Goal: Task Accomplishment & Management: Use online tool/utility

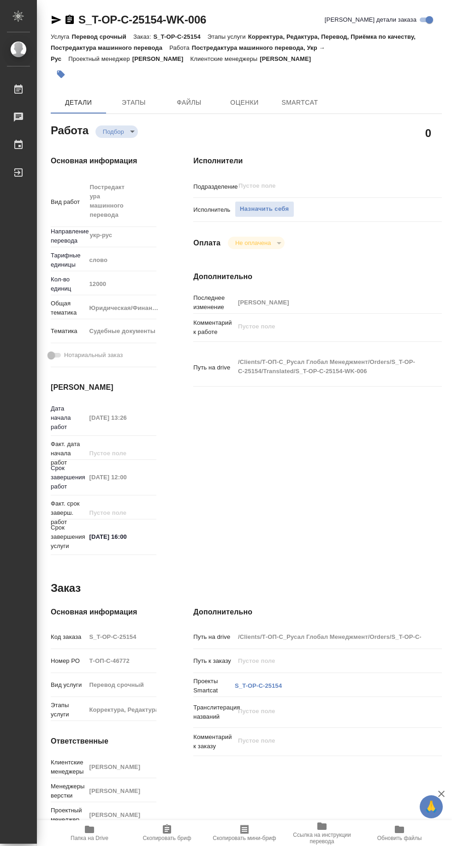
type textarea "x"
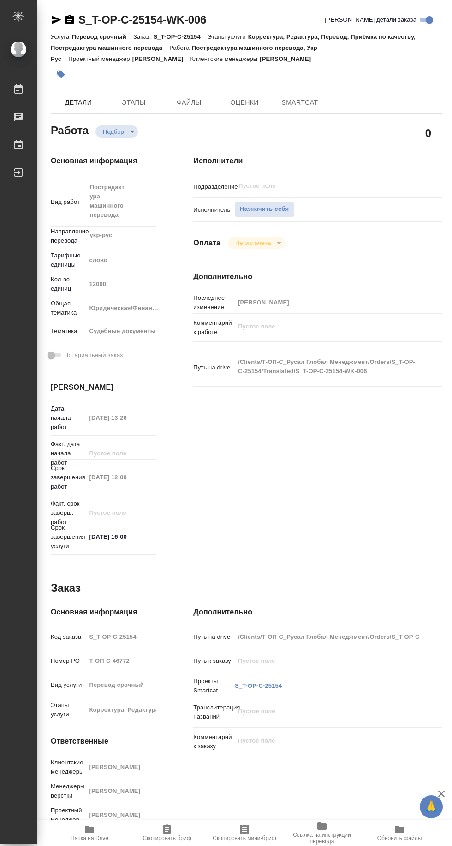
type textarea "x"
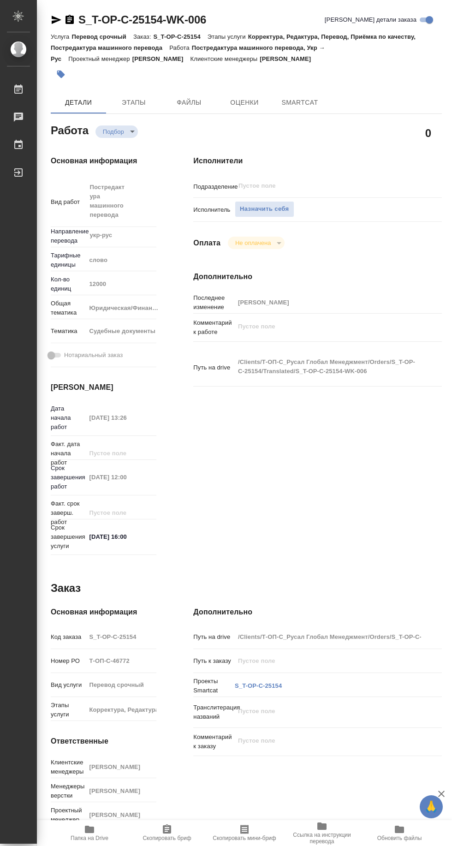
type textarea "x"
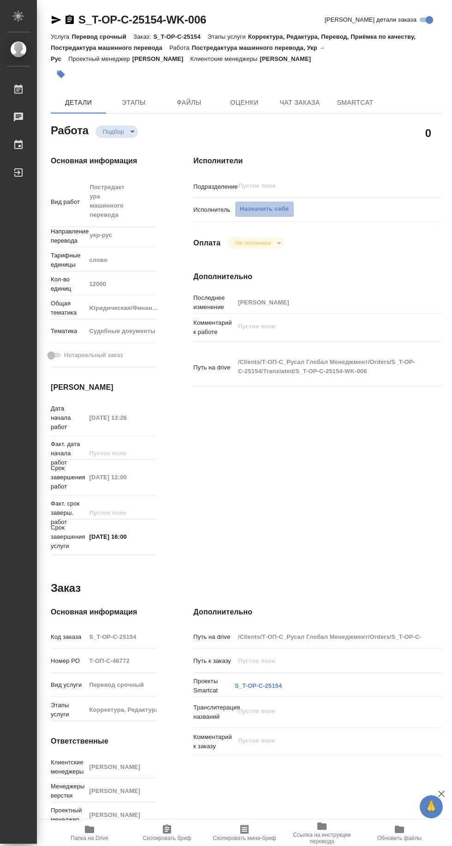
click at [269, 209] on span "Назначить себя" at bounding box center [264, 209] width 49 height 11
type textarea "x"
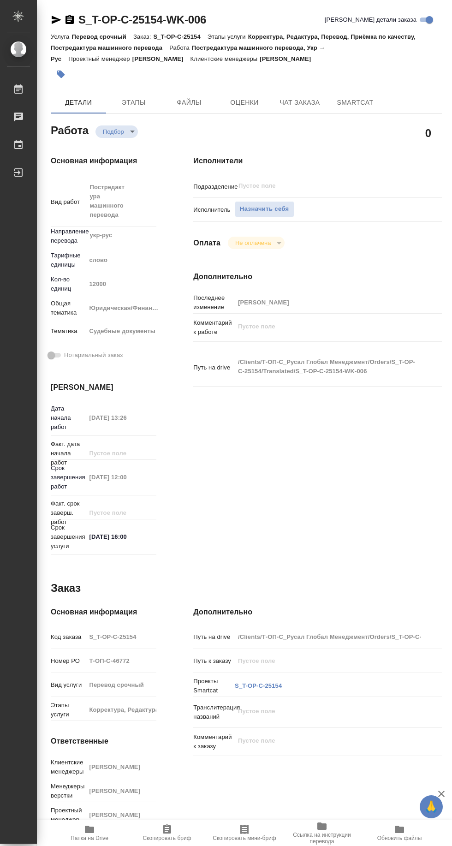
type textarea "x"
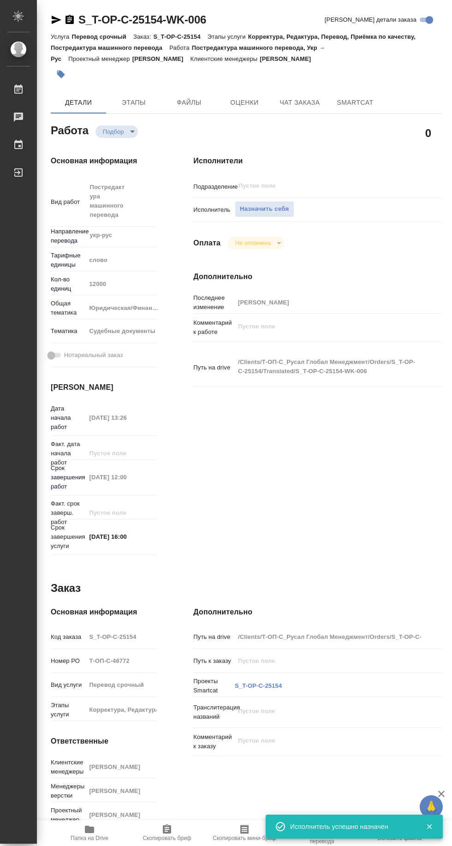
type textarea "x"
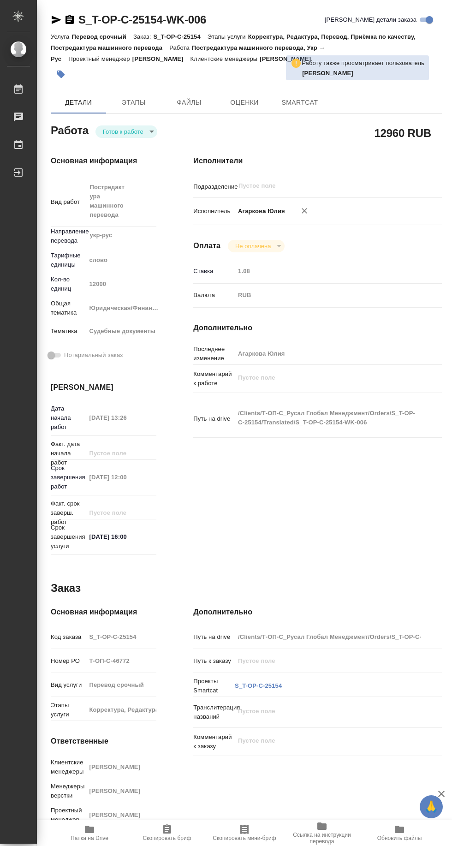
type textarea "x"
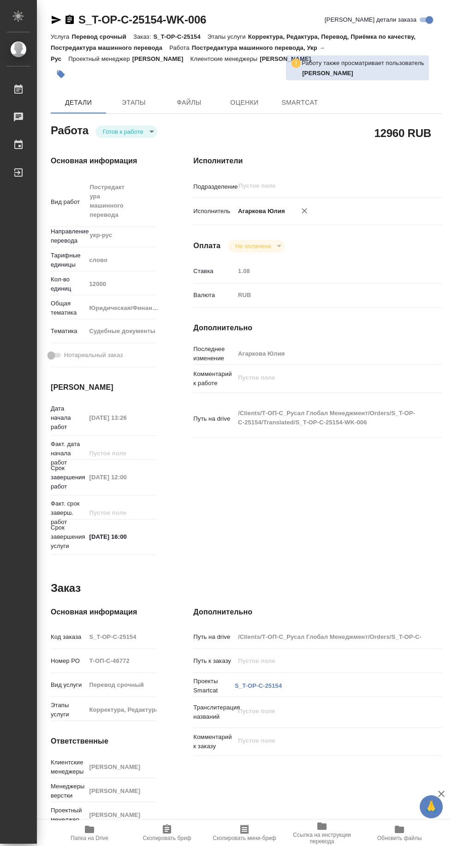
type textarea "x"
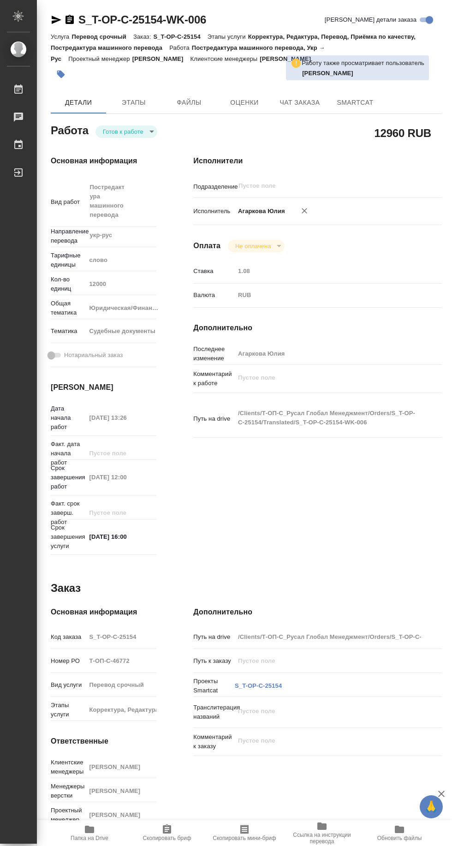
type textarea "x"
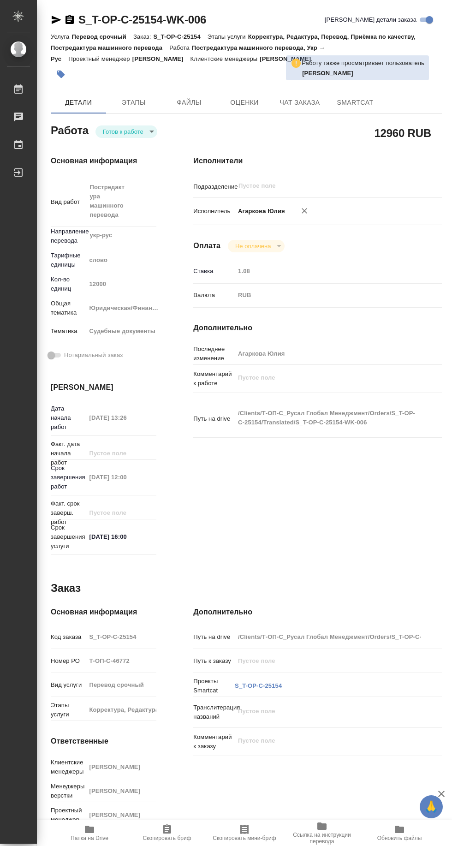
type textarea "x"
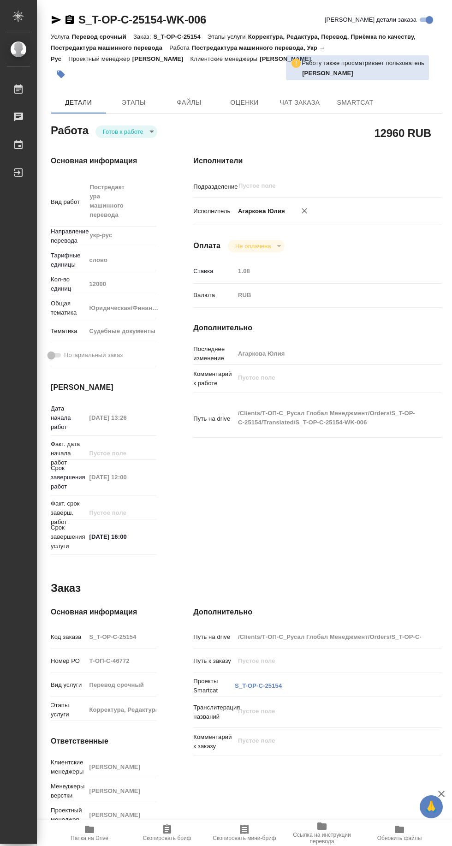
click at [91, 838] on span "Папка на Drive" at bounding box center [90, 837] width 38 height 6
type textarea "x"
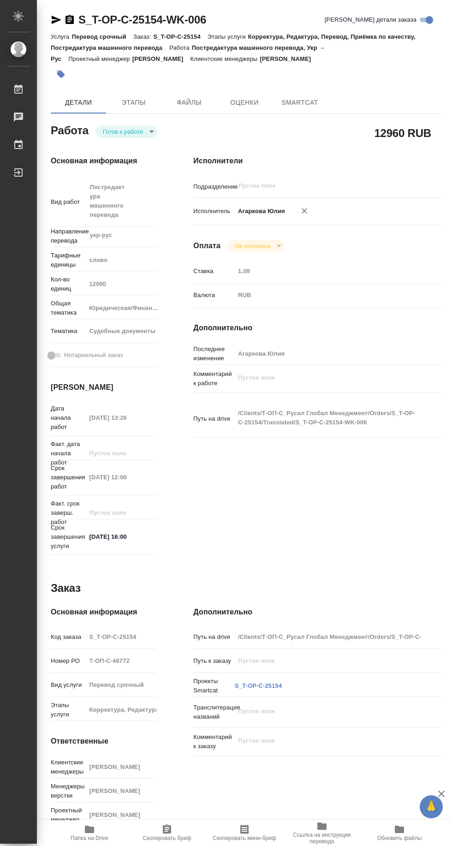
type textarea "x"
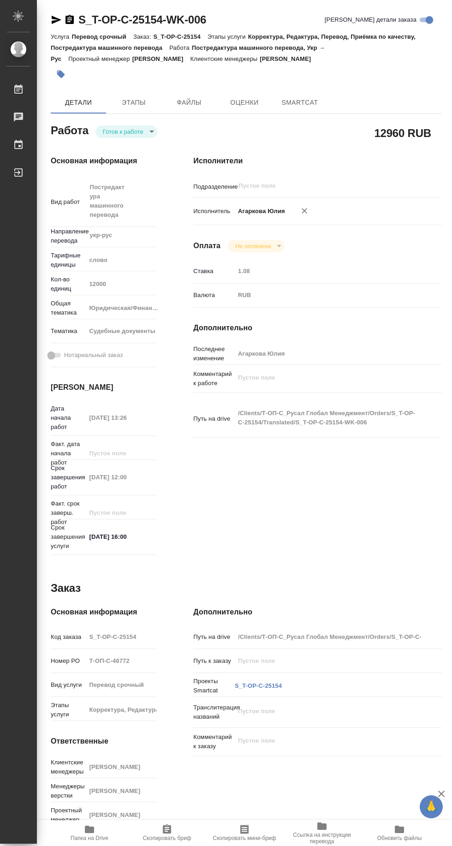
type textarea "x"
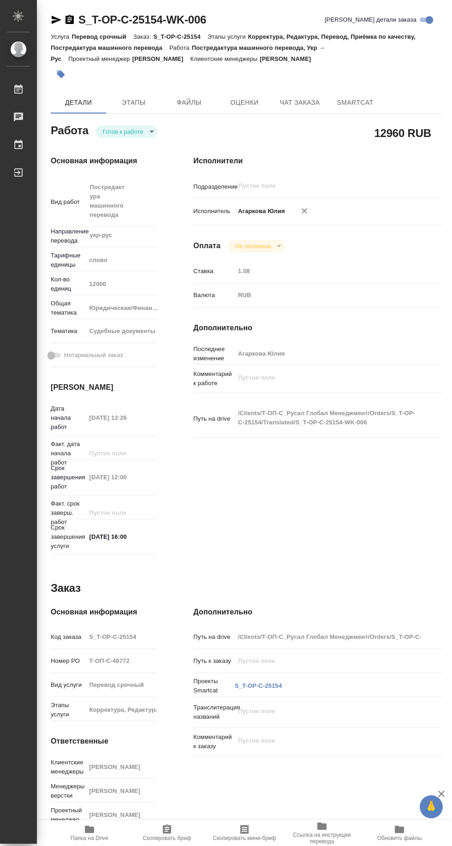
type textarea "x"
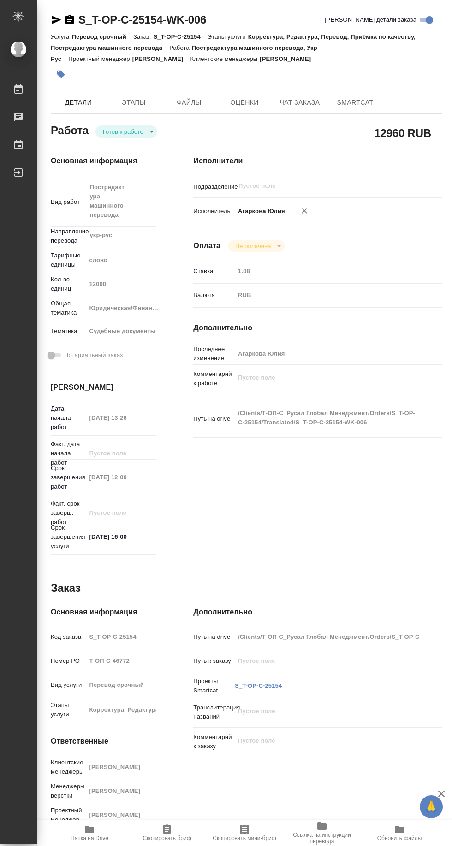
type textarea "x"
